Goal: Transaction & Acquisition: Purchase product/service

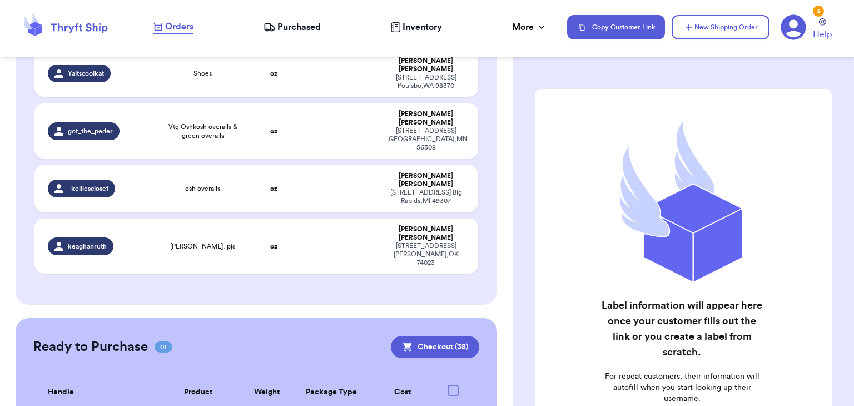
scroll to position [284, 0]
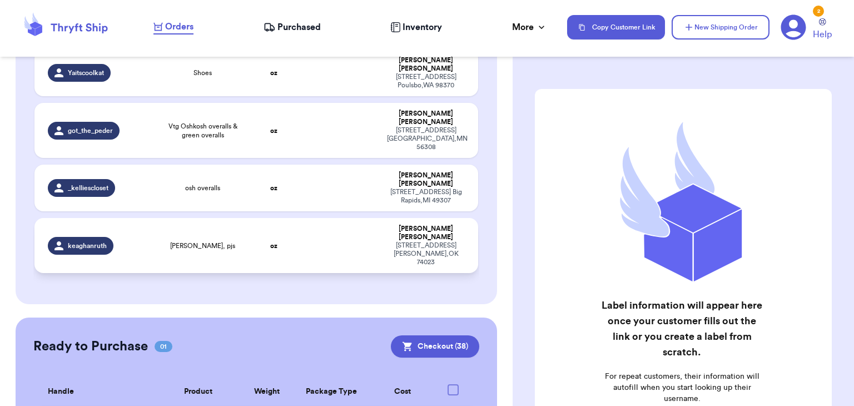
click at [249, 218] on td "oz" at bounding box center [273, 245] width 53 height 55
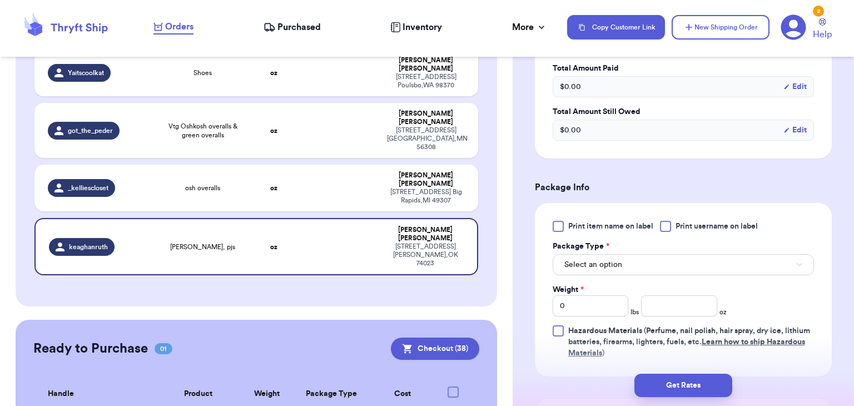
scroll to position [355, 0]
click at [668, 230] on div "Print item name on label Print username on label Package Type * Select an optio…" at bounding box center [683, 289] width 261 height 138
click at [649, 265] on button "Select an option" at bounding box center [683, 264] width 261 height 21
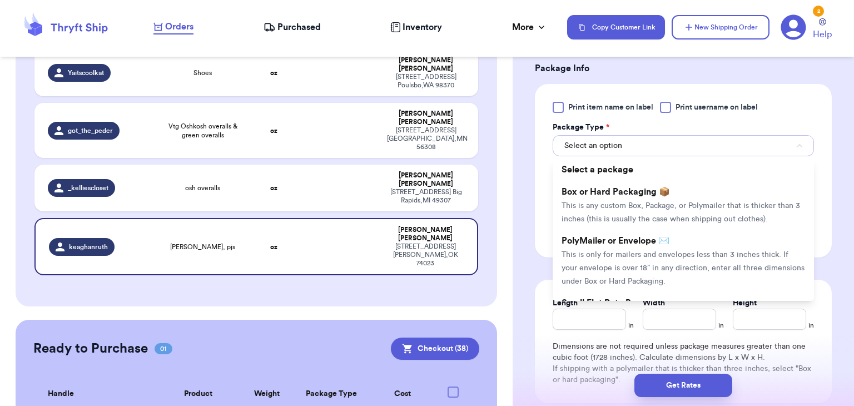
scroll to position [476, 0]
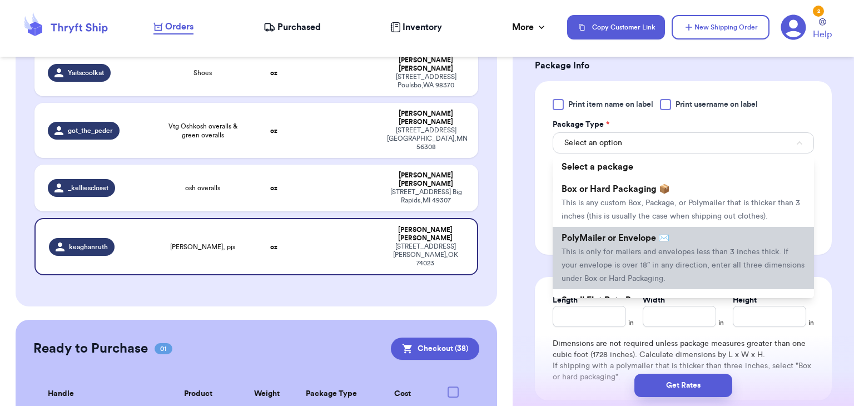
click at [649, 265] on span "This is only for mailers and envelopes less than 3 inches thick. If your envelo…" at bounding box center [683, 265] width 243 height 34
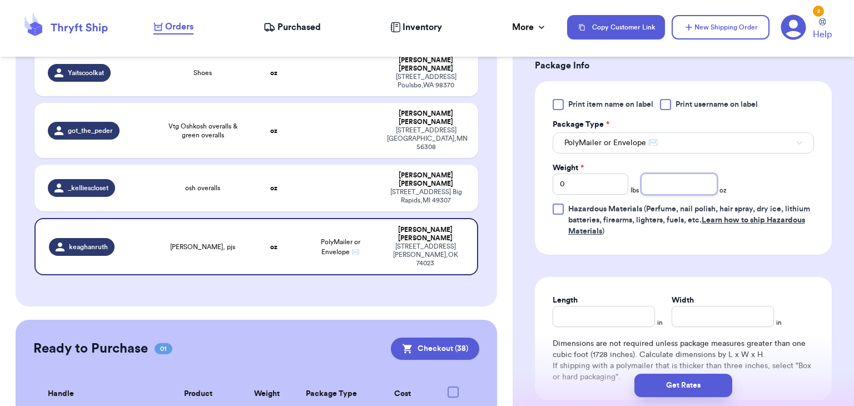
click at [683, 187] on input "number" at bounding box center [679, 183] width 76 height 21
type input "11.3"
click at [583, 320] on input "Length" at bounding box center [604, 316] width 102 height 21
type input "10"
click at [703, 320] on input "Width *" at bounding box center [723, 316] width 102 height 21
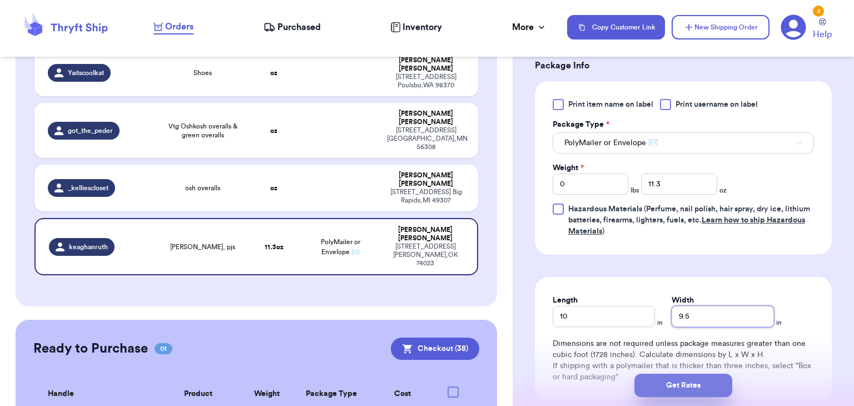
type input "9.5"
click at [712, 391] on button "Get Rates" at bounding box center [683, 385] width 98 height 23
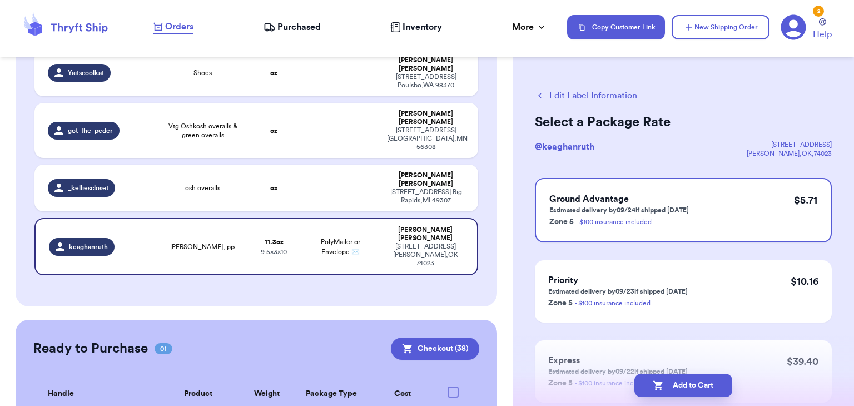
click at [712, 391] on button "Add to Cart" at bounding box center [683, 385] width 98 height 23
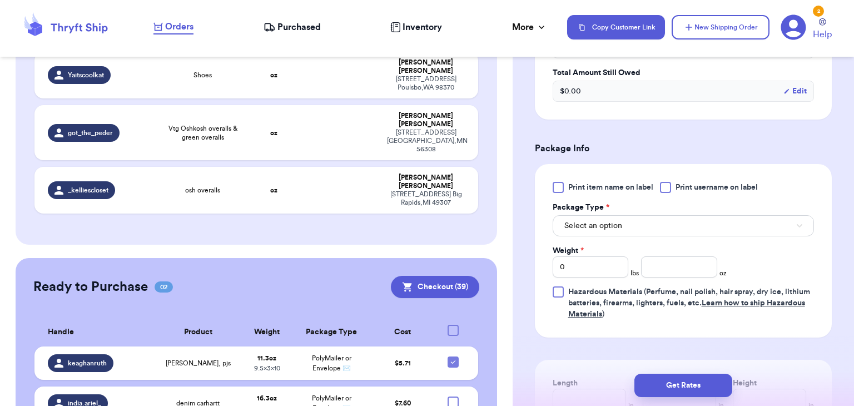
scroll to position [405, 0]
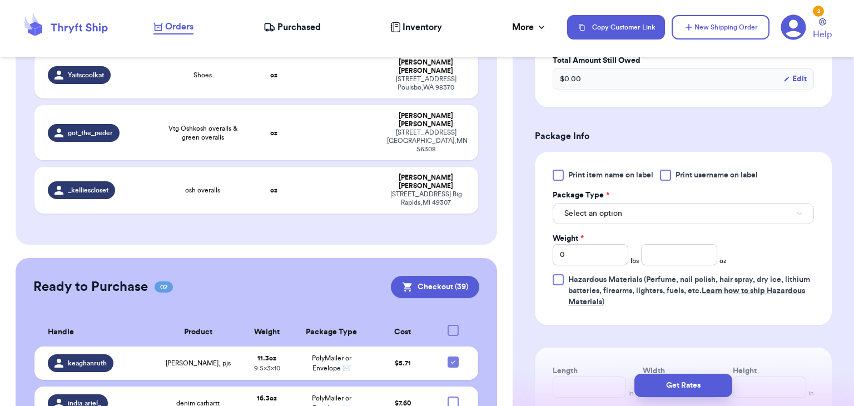
click at [669, 177] on div at bounding box center [665, 175] width 11 height 11
click at [0, 0] on input "Print username on label" at bounding box center [0, 0] width 0 height 0
click at [627, 209] on button "Select an option" at bounding box center [683, 213] width 261 height 21
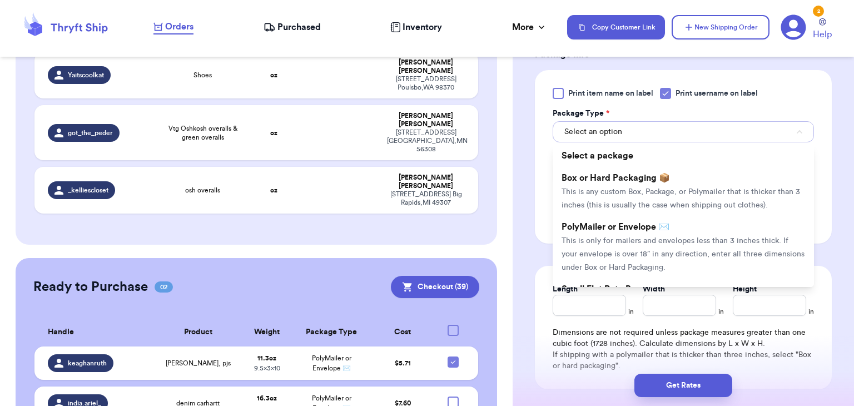
scroll to position [490, 0]
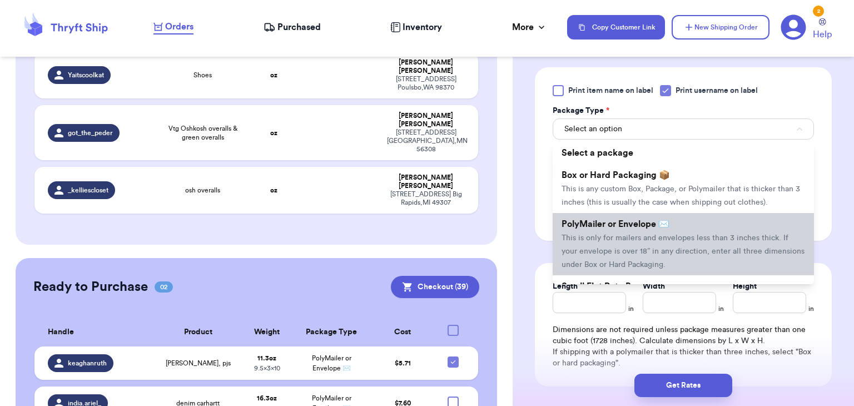
click at [628, 224] on span "PolyMailer or Envelope ✉️" at bounding box center [616, 224] width 108 height 9
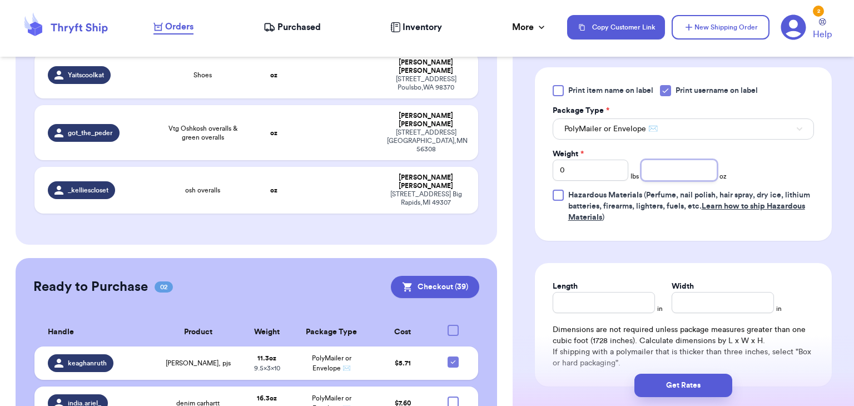
click at [664, 167] on input "number" at bounding box center [679, 170] width 76 height 21
type input "12.4"
click at [613, 297] on input "Length" at bounding box center [604, 302] width 102 height 21
type input "10"
click at [678, 306] on input "Width *" at bounding box center [723, 302] width 102 height 21
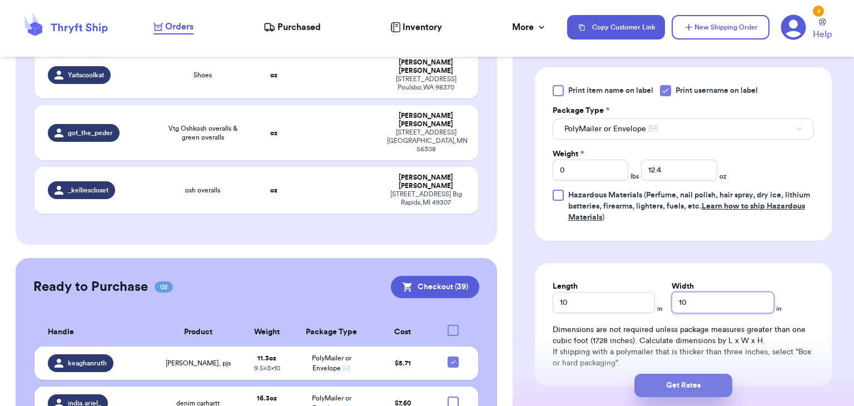
type input "10"
click at [694, 388] on button "Get Rates" at bounding box center [683, 385] width 98 height 23
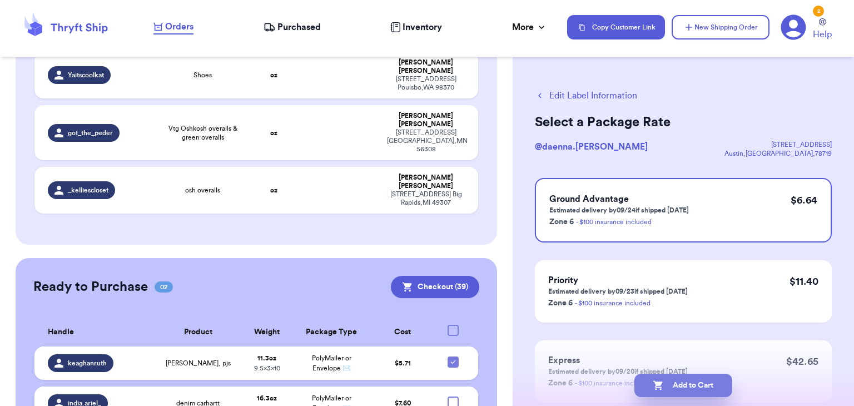
click at [692, 390] on button "Add to Cart" at bounding box center [683, 385] width 98 height 23
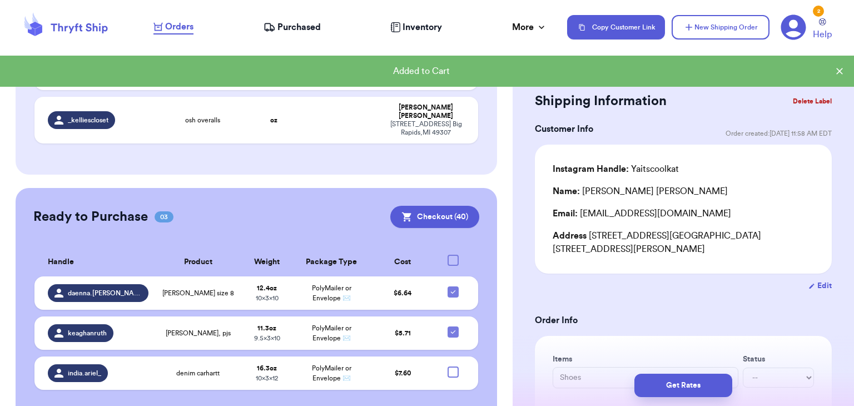
scroll to position [237, 0]
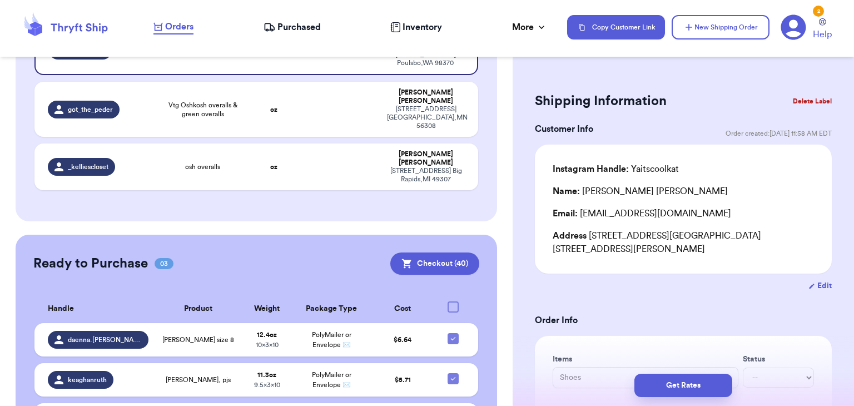
click at [667, 209] on div "Email: [EMAIL_ADDRESS][DOMAIN_NAME]" at bounding box center [683, 213] width 261 height 13
click at [669, 196] on div "Name: [PERSON_NAME]" at bounding box center [683, 191] width 261 height 13
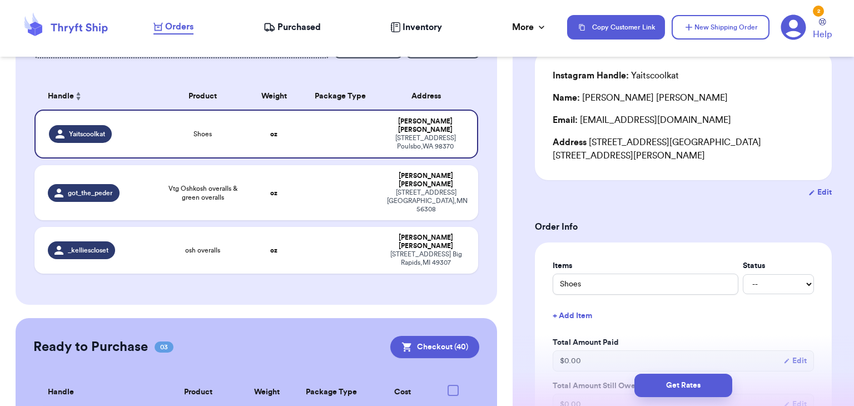
scroll to position [155, 0]
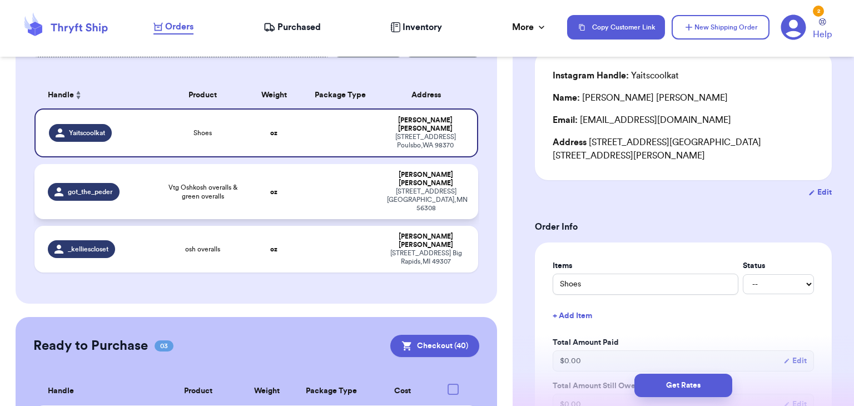
click at [266, 177] on td "oz" at bounding box center [273, 191] width 53 height 55
type input "Vtg Oshkosh overalls & green overalls"
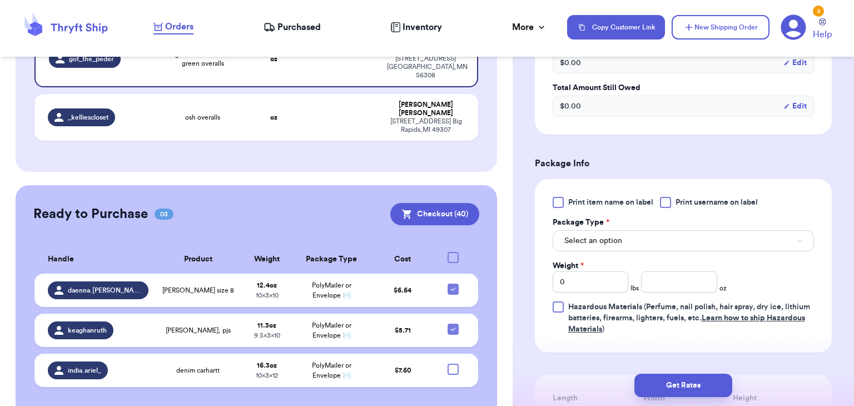
scroll to position [391, 0]
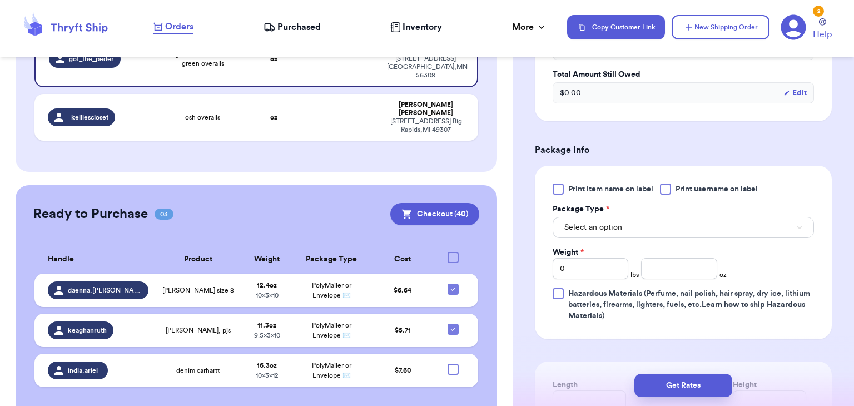
click at [666, 191] on div at bounding box center [665, 188] width 11 height 11
click at [0, 0] on input "Print username on label" at bounding box center [0, 0] width 0 height 0
click at [661, 220] on button "Select an option" at bounding box center [683, 227] width 261 height 21
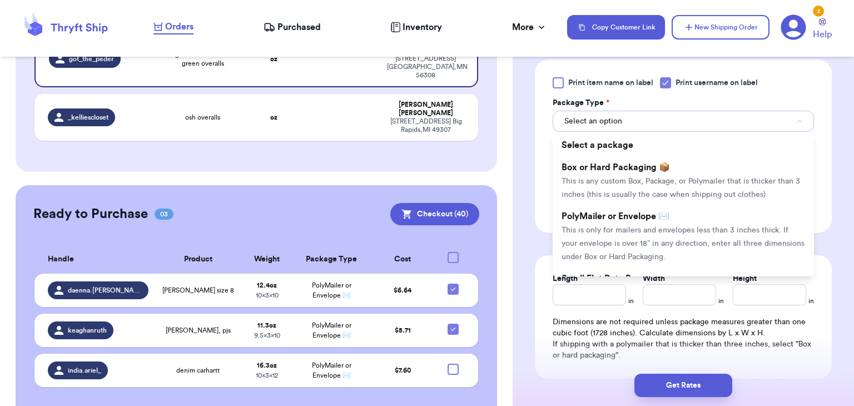
scroll to position [499, 0]
click at [661, 220] on li "PolyMailer or Envelope ✉️ This is only for mailers and envelopes less than 3 in…" at bounding box center [683, 235] width 261 height 62
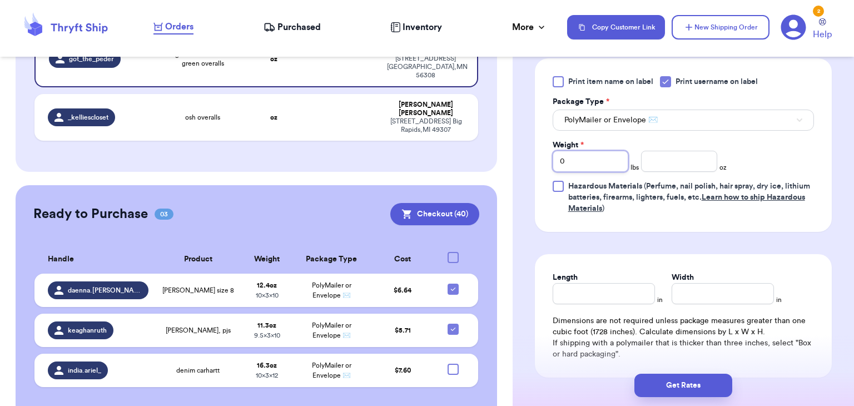
click at [596, 161] on input "0" at bounding box center [591, 161] width 76 height 21
type input "1"
click at [672, 155] on input "number" at bounding box center [679, 161] width 76 height 21
type input "5.5"
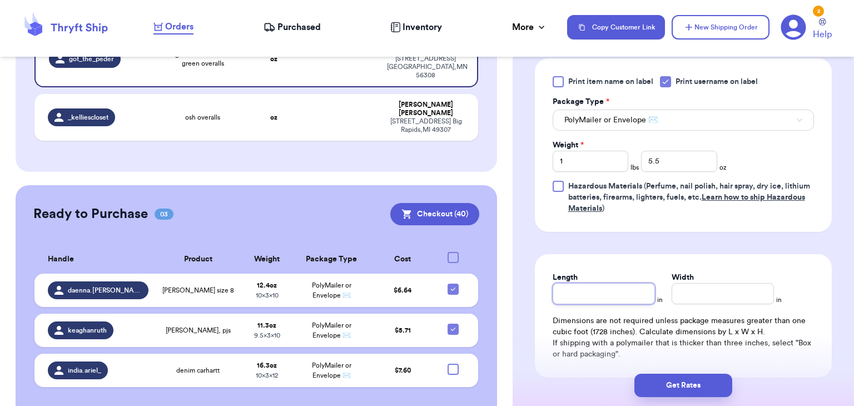
click at [592, 292] on input "Length" at bounding box center [604, 293] width 102 height 21
type input "10"
click at [760, 285] on input "Width *" at bounding box center [723, 293] width 102 height 21
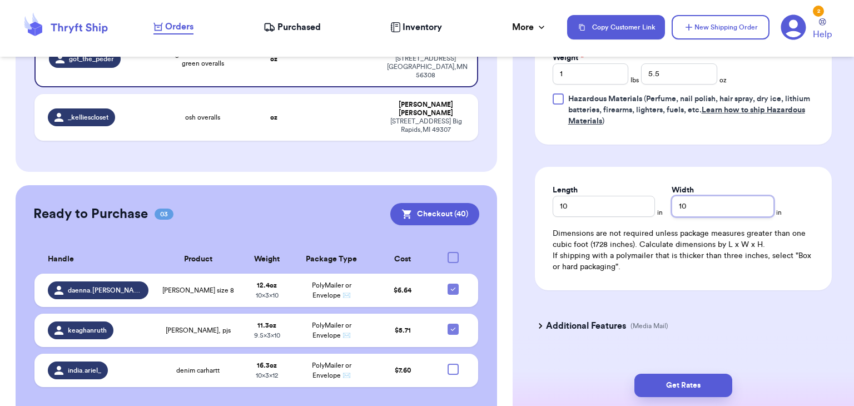
scroll to position [605, 0]
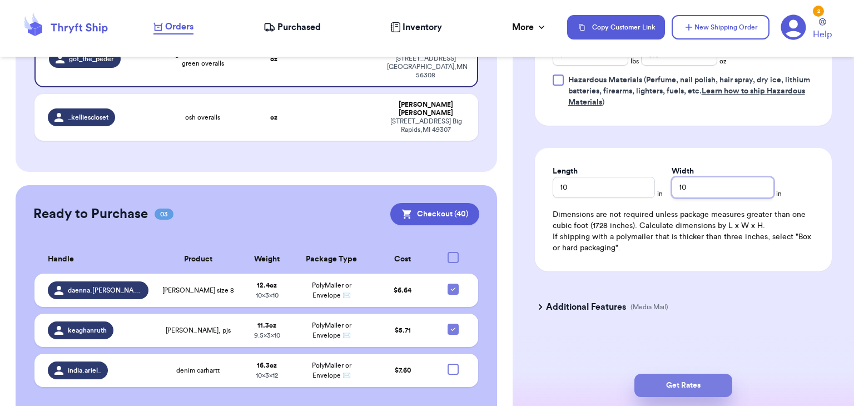
type input "10"
click at [675, 381] on button "Get Rates" at bounding box center [683, 385] width 98 height 23
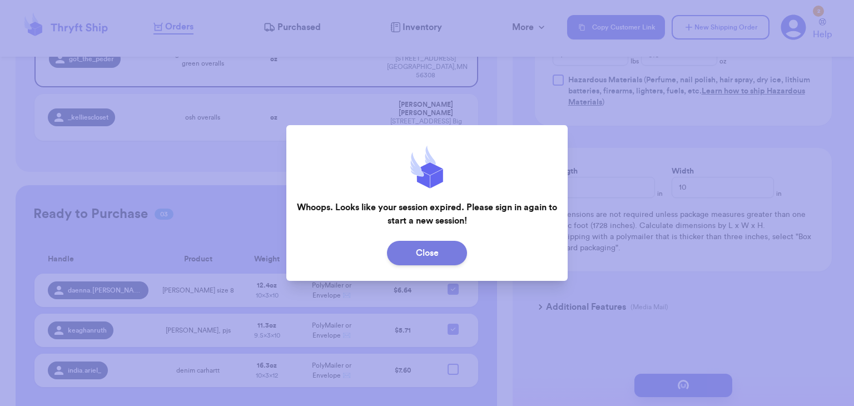
click at [438, 250] on button "Close" at bounding box center [427, 253] width 80 height 24
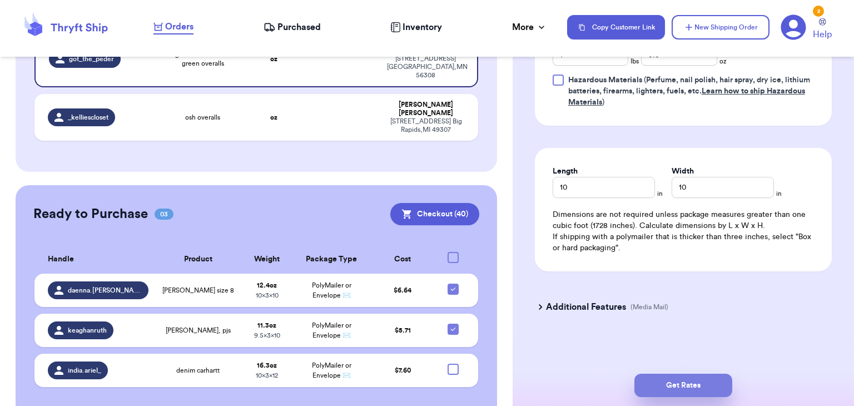
click at [668, 391] on button "Get Rates" at bounding box center [683, 385] width 98 height 23
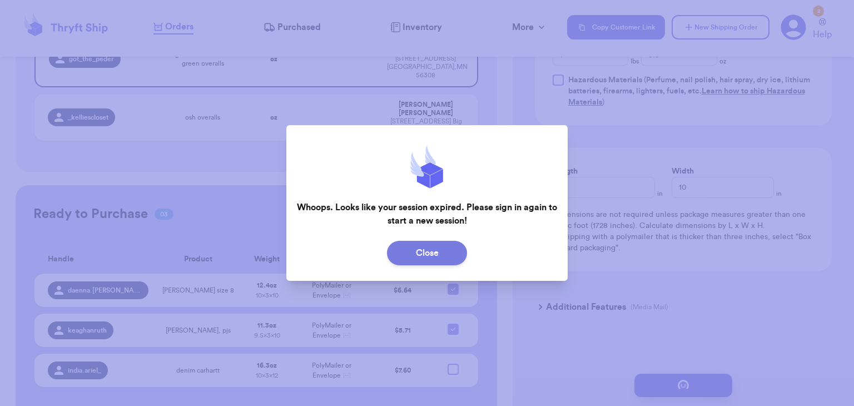
click at [425, 259] on button "Close" at bounding box center [427, 253] width 80 height 24
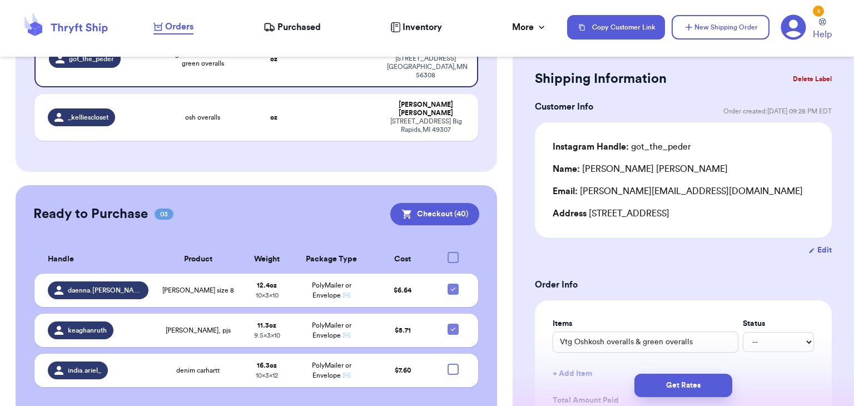
scroll to position [0, 0]
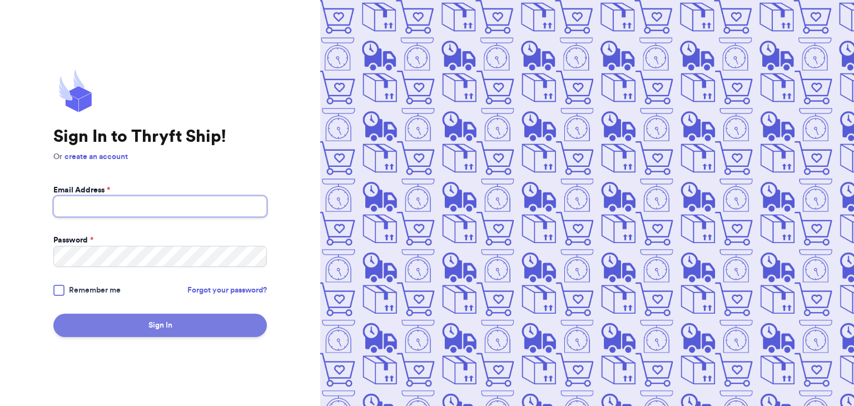
type input "[EMAIL_ADDRESS][DOMAIN_NAME]"
click at [67, 324] on button "Sign In" at bounding box center [160, 325] width 214 height 23
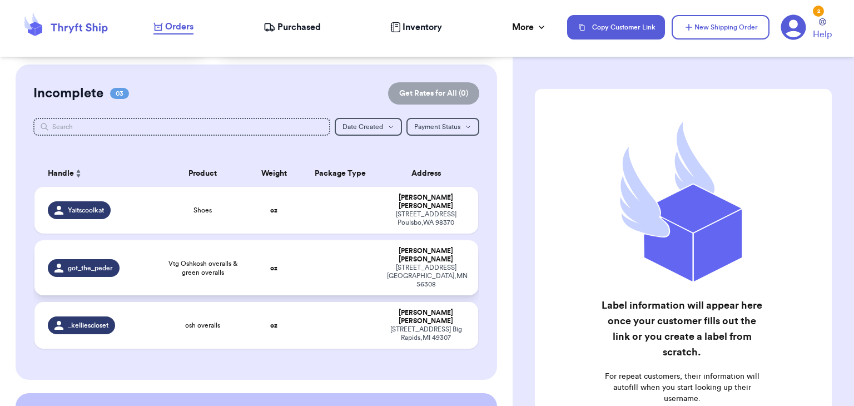
scroll to position [85, 0]
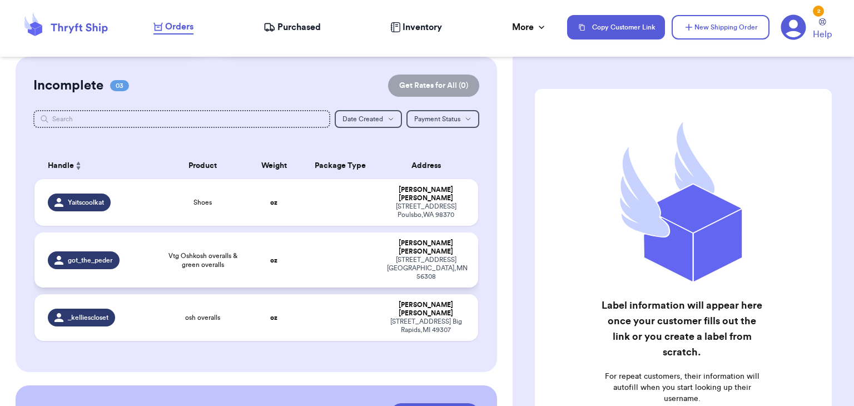
click at [212, 251] on span "Vtg Oshkosh overalls & green overalls" at bounding box center [203, 260] width 76 height 18
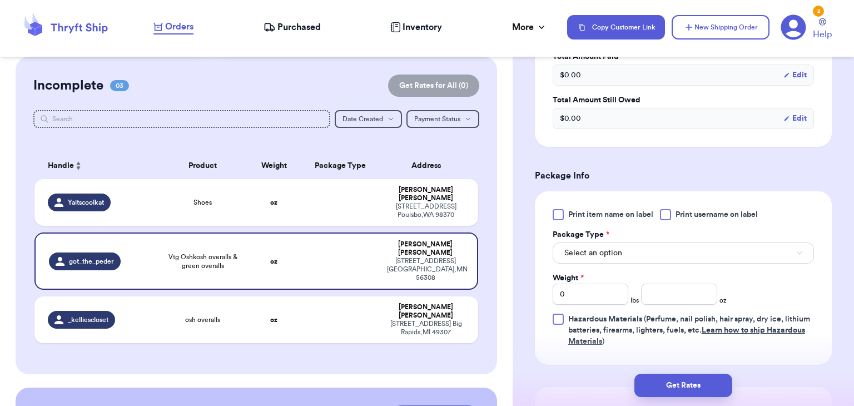
scroll to position [369, 0]
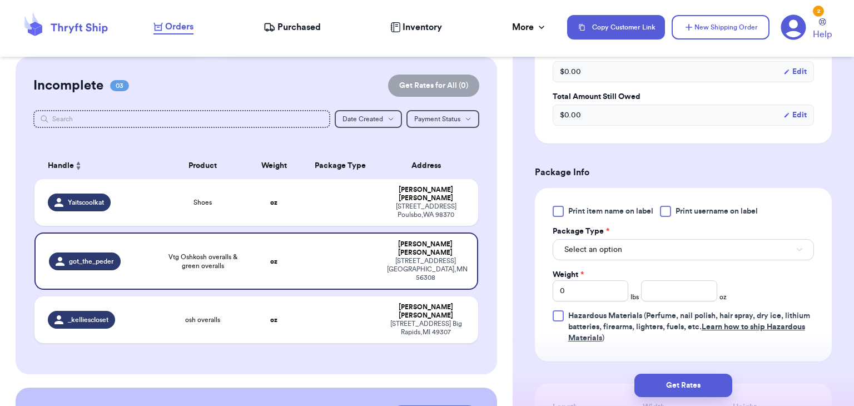
click at [663, 215] on div at bounding box center [665, 211] width 11 height 11
click at [0, 0] on input "Print username on label" at bounding box center [0, 0] width 0 height 0
click at [664, 245] on button "Select an option" at bounding box center [683, 249] width 261 height 21
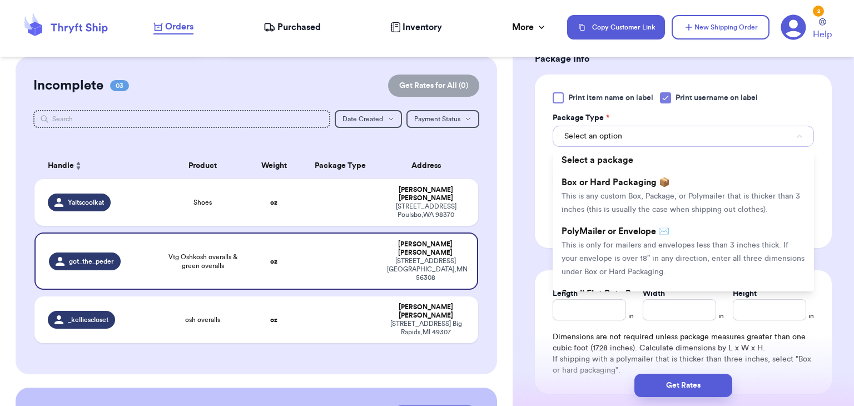
scroll to position [492, 0]
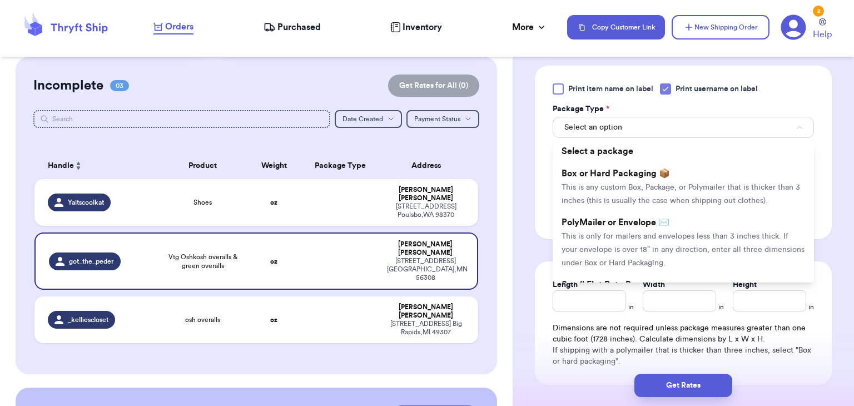
click at [664, 245] on span "This is only for mailers and envelopes less than 3 inches thick. If your envelo…" at bounding box center [683, 249] width 243 height 34
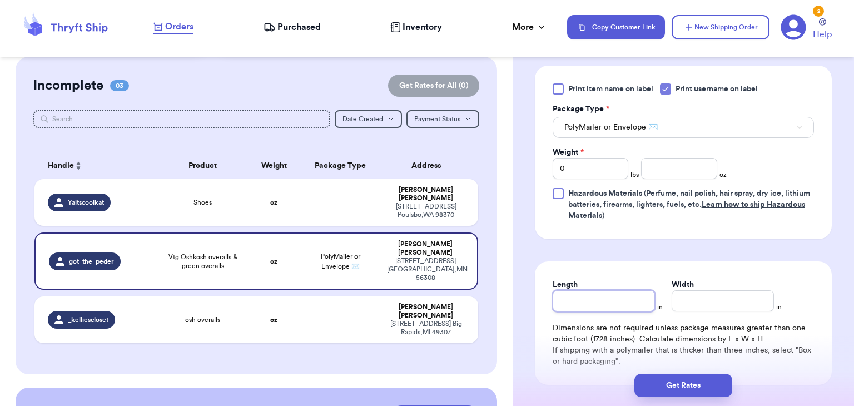
click at [627, 300] on input "Length" at bounding box center [604, 300] width 102 height 21
type input "1"
click at [730, 297] on input "Width *" at bounding box center [723, 300] width 102 height 21
type input "5"
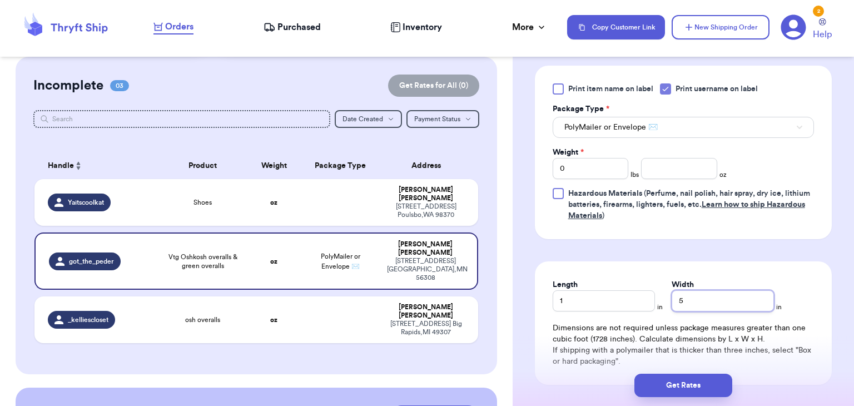
type input "5.5"
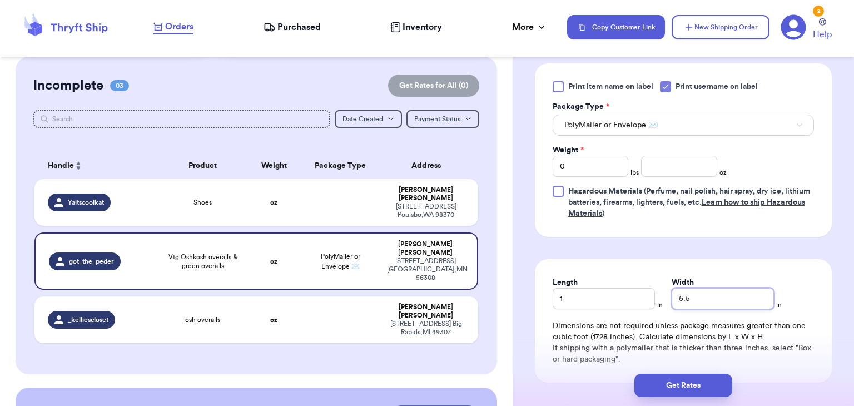
scroll to position [493, 0]
type input "5.5"
click at [598, 161] on input "0" at bounding box center [591, 167] width 76 height 21
type input "1"
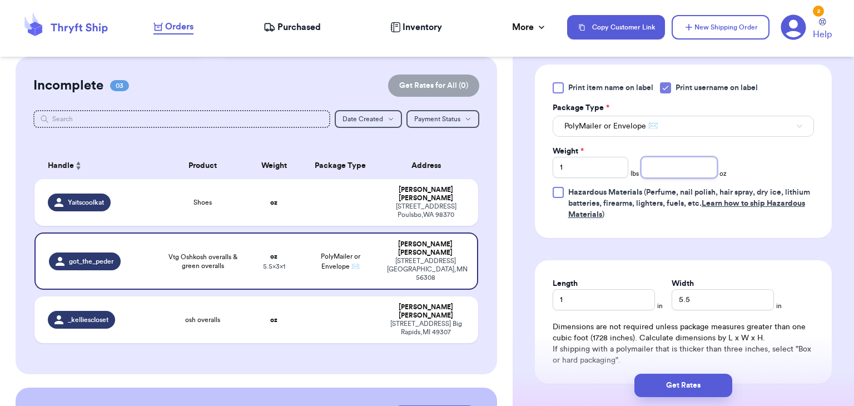
click at [661, 170] on input "number" at bounding box center [679, 167] width 76 height 21
type input "5.5"
click at [693, 298] on input "5.5" at bounding box center [723, 299] width 102 height 21
type input "5"
click at [625, 291] on input "1" at bounding box center [604, 299] width 102 height 21
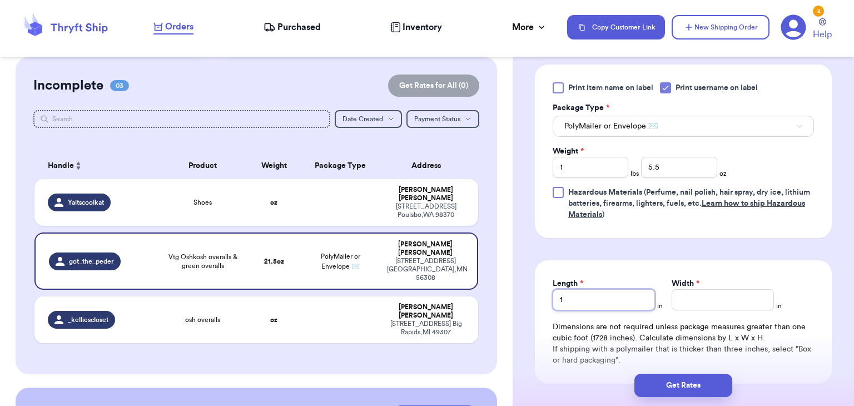
type input "10"
click at [689, 295] on input "Width *" at bounding box center [723, 299] width 102 height 21
type input "10"
click at [706, 380] on button "Get Rates" at bounding box center [683, 385] width 98 height 23
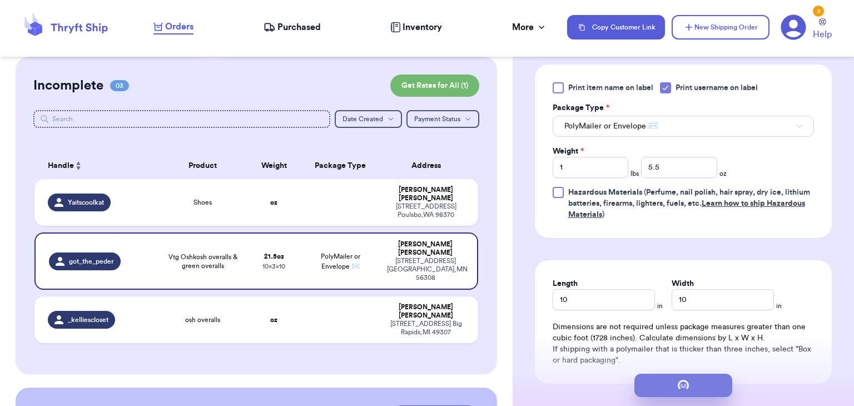
scroll to position [0, 0]
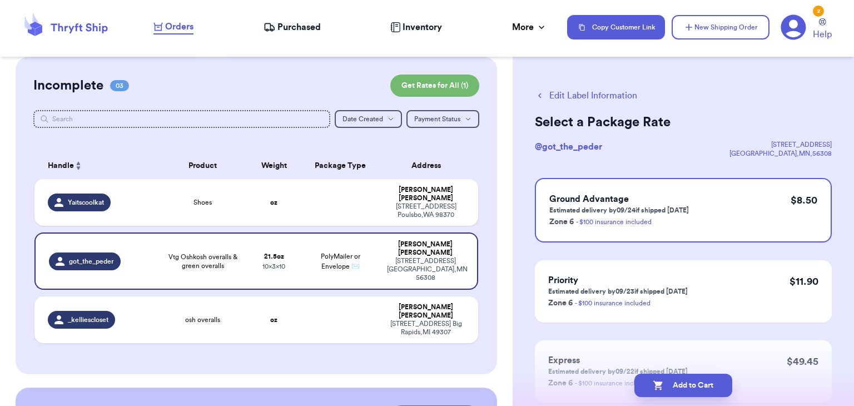
click at [706, 380] on button "Add to Cart" at bounding box center [683, 385] width 98 height 23
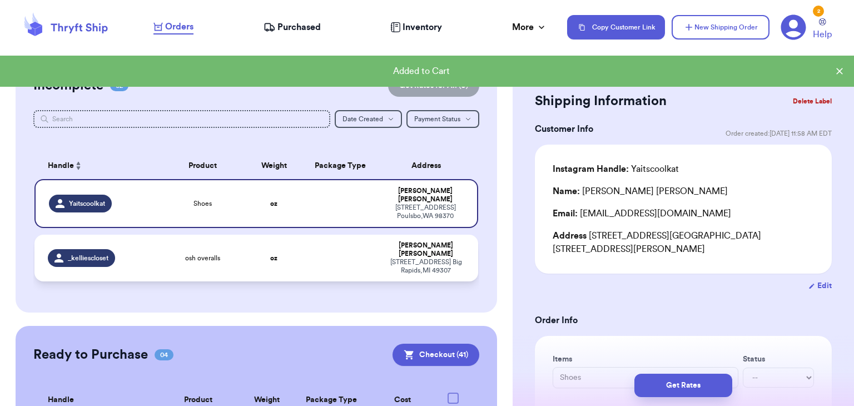
click at [238, 262] on td "osh overalls" at bounding box center [202, 258] width 89 height 47
type input "osh overalls"
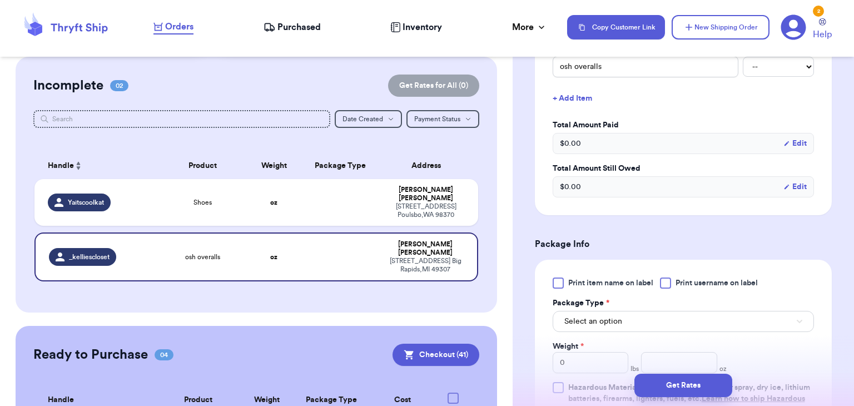
scroll to position [321, 0]
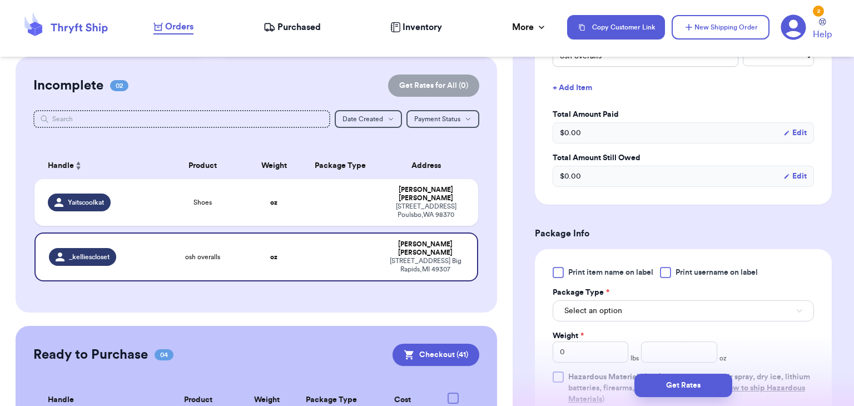
click at [668, 267] on div at bounding box center [665, 272] width 11 height 11
click at [0, 0] on input "Print username on label" at bounding box center [0, 0] width 0 height 0
click at [662, 300] on button "Select an option" at bounding box center [683, 310] width 261 height 21
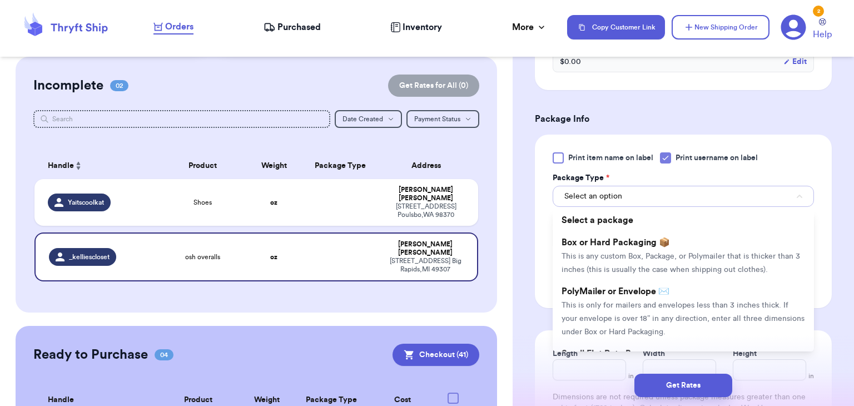
scroll to position [438, 0]
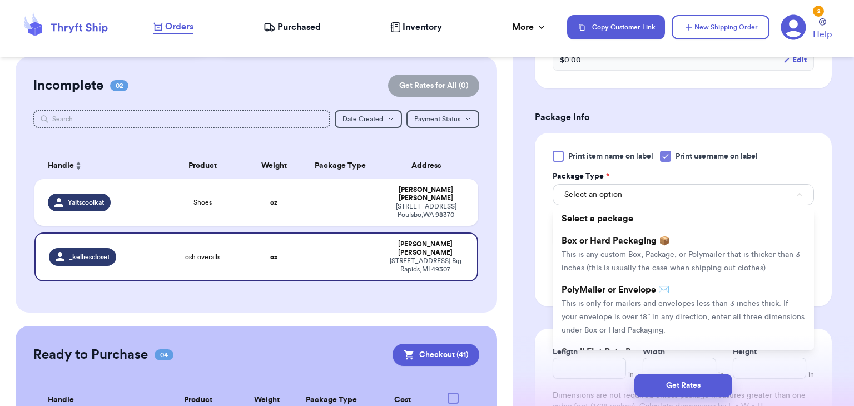
click at [662, 300] on span "This is only for mailers and envelopes less than 3 inches thick. If your envelo…" at bounding box center [683, 317] width 243 height 34
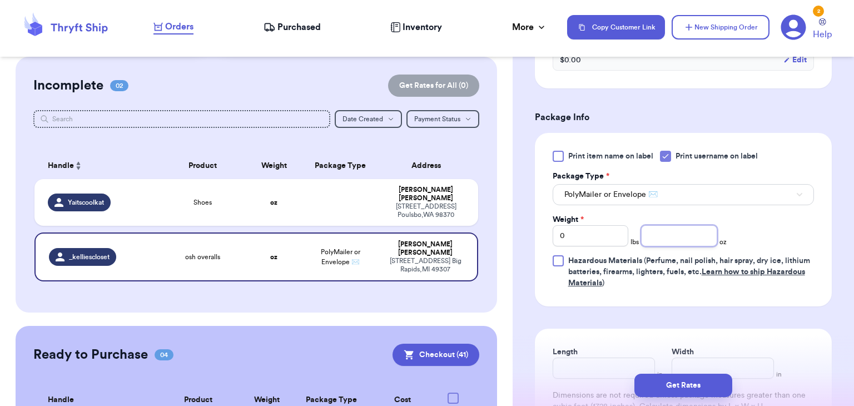
click at [687, 230] on input "number" at bounding box center [679, 235] width 76 height 21
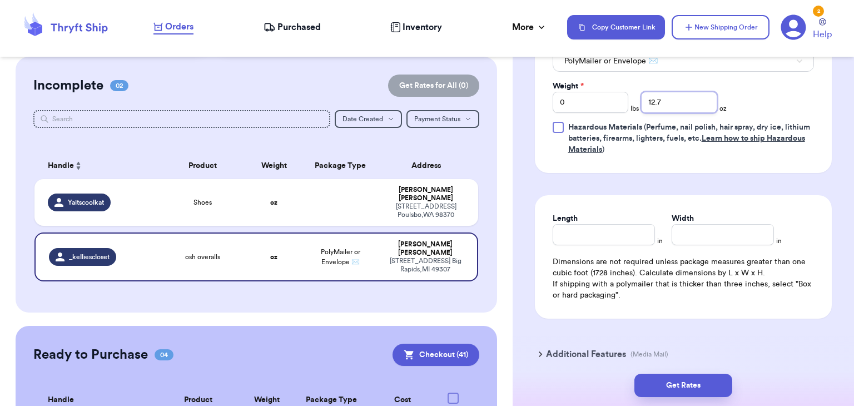
scroll to position [567, 0]
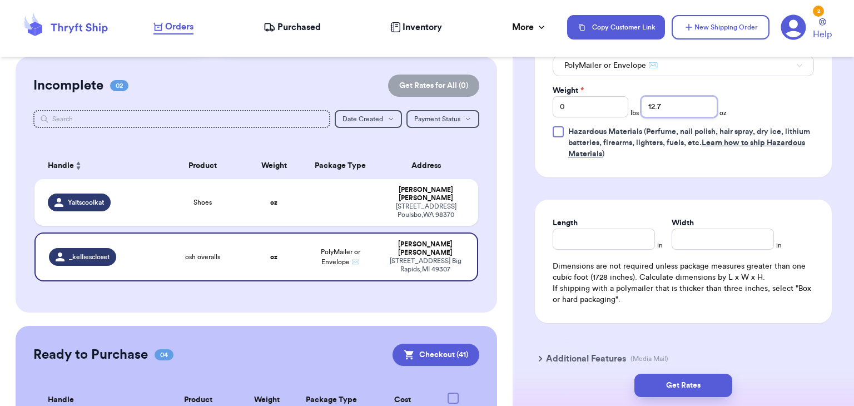
type input "12.7"
click at [607, 232] on input "Length" at bounding box center [604, 239] width 102 height 21
type input "9.7"
click at [679, 231] on input "Width *" at bounding box center [723, 239] width 102 height 21
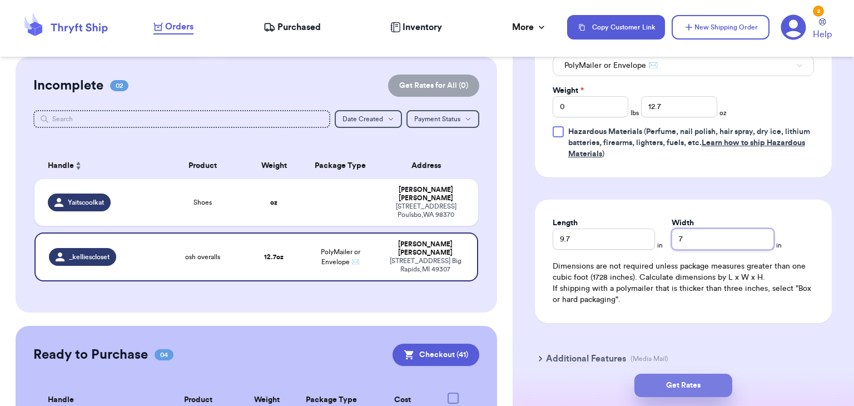
type input "7"
click at [666, 384] on button "Get Rates" at bounding box center [683, 385] width 98 height 23
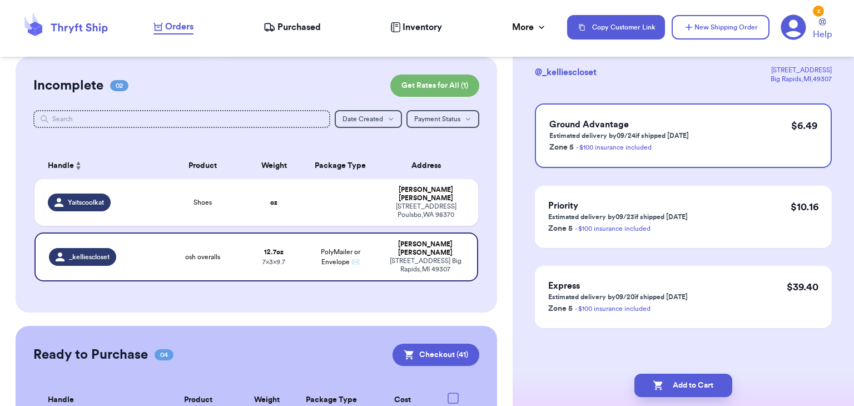
scroll to position [0, 0]
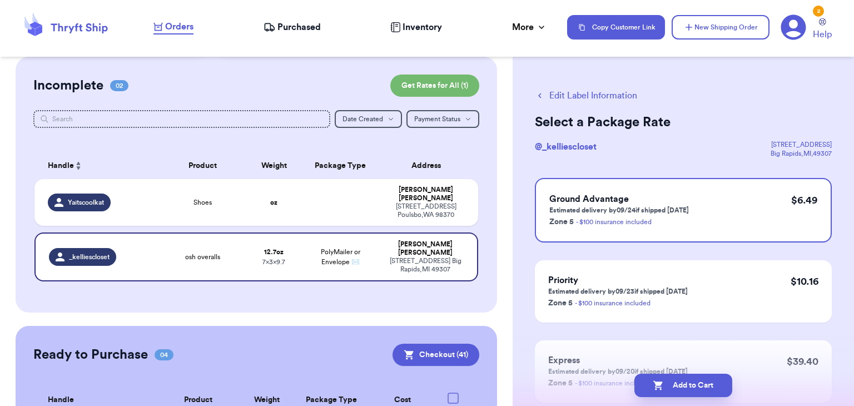
click at [666, 384] on button "Add to Cart" at bounding box center [683, 385] width 98 height 23
